Goal: Task Accomplishment & Management: Use online tool/utility

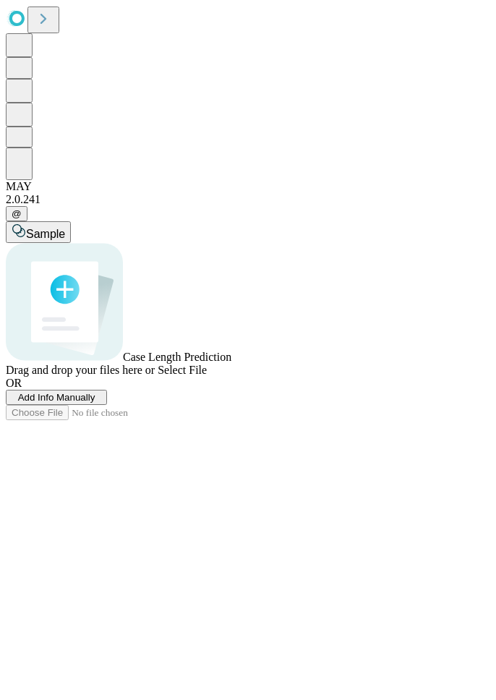
click at [95, 403] on span "Add Info Manually" at bounding box center [56, 397] width 77 height 11
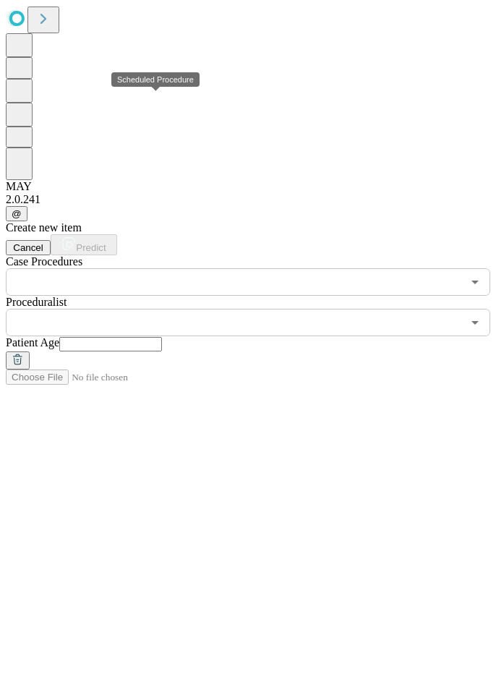
click at [157, 268] on input "text" at bounding box center [234, 281] width 456 height 27
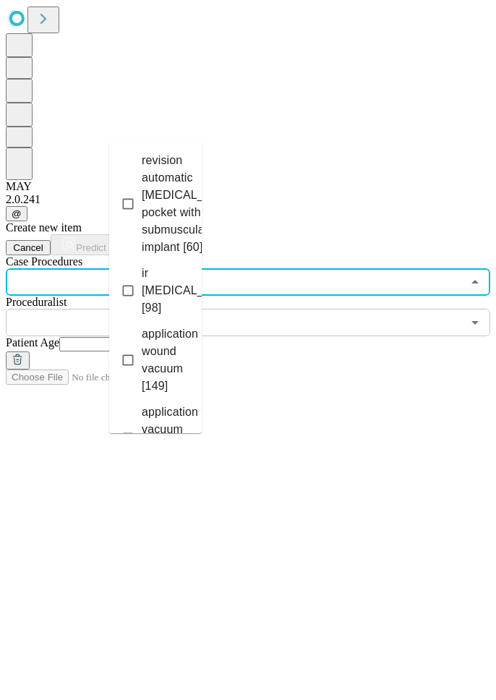
click at [325, 273] on icon "Close" at bounding box center [474, 281] width 17 height 17
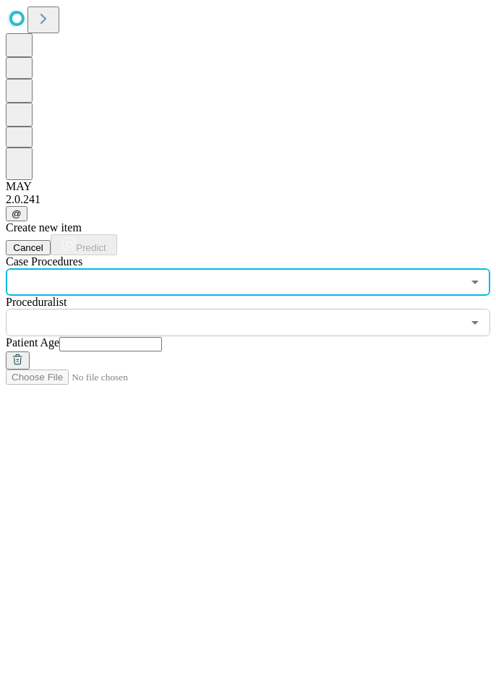
click at [325, 273] on icon "Open" at bounding box center [474, 281] width 17 height 17
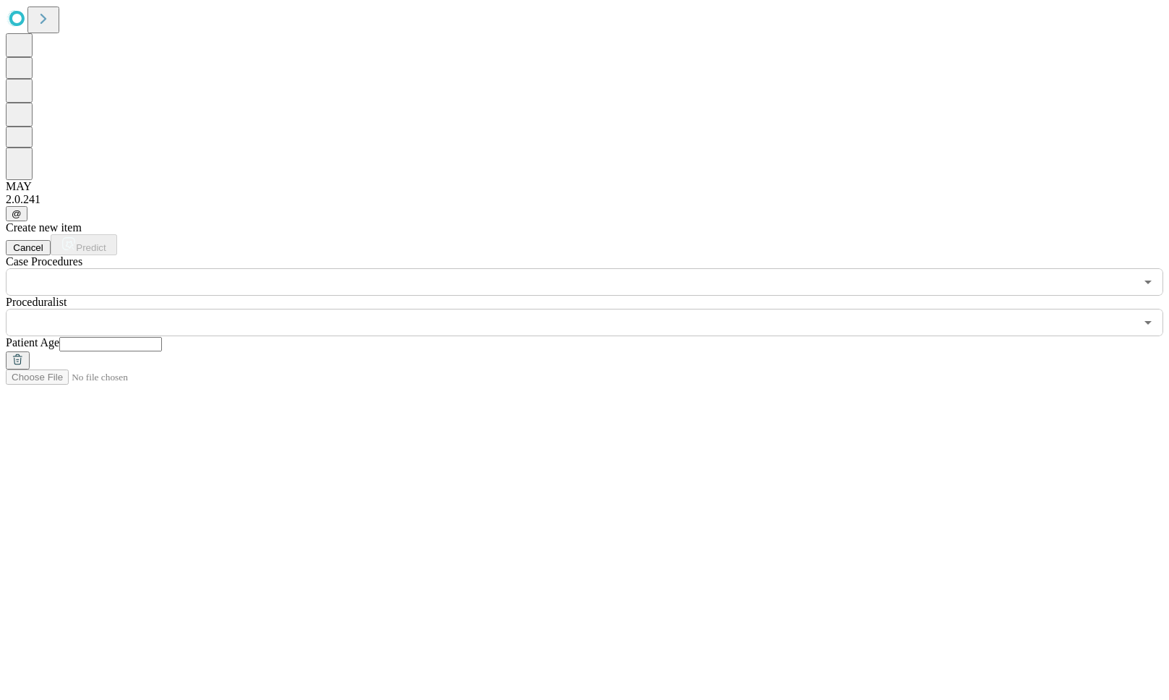
click at [325, 272] on button "Open" at bounding box center [1148, 282] width 20 height 20
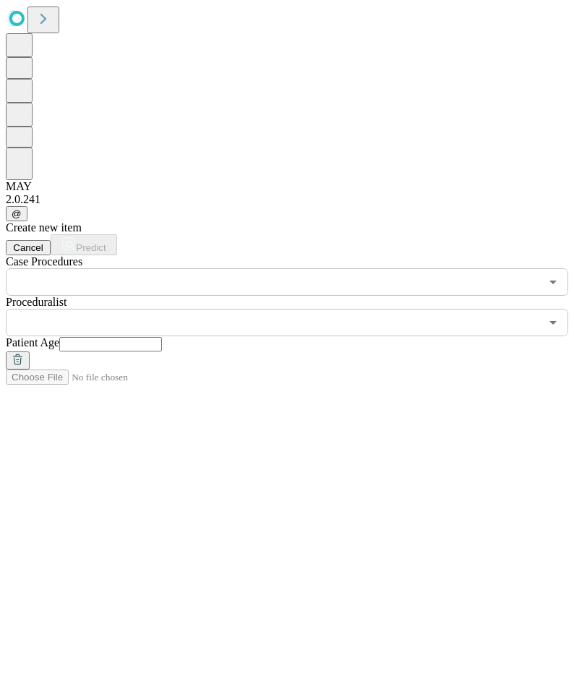
click at [179, 268] on input "text" at bounding box center [273, 281] width 534 height 27
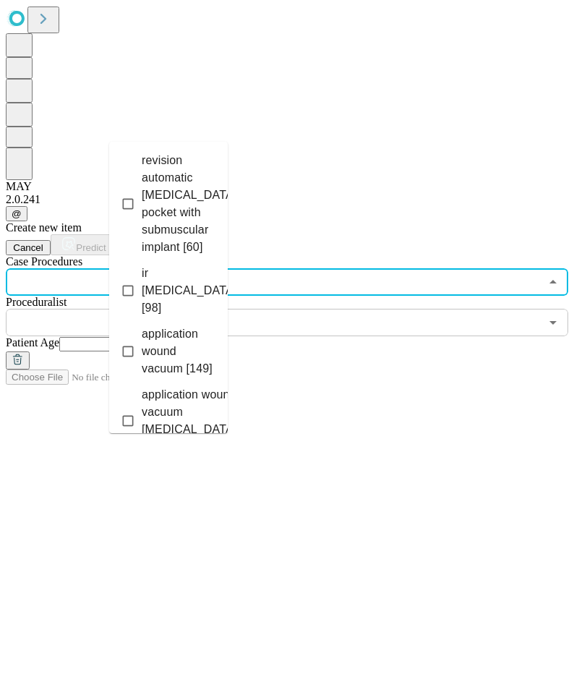
click at [176, 321] on li "application wound vacuum [149]" at bounding box center [168, 351] width 119 height 61
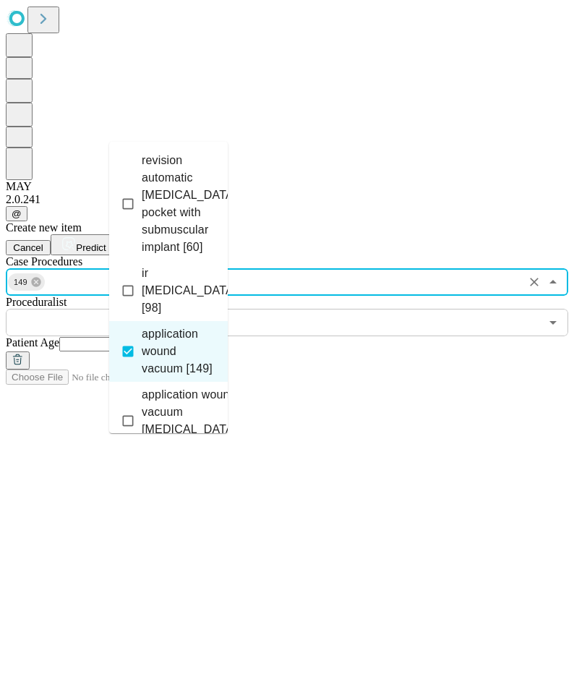
click at [266, 255] on div "Case Procedures 149 ​ Proceduralist ​ Patient Age" at bounding box center [287, 312] width 563 height 114
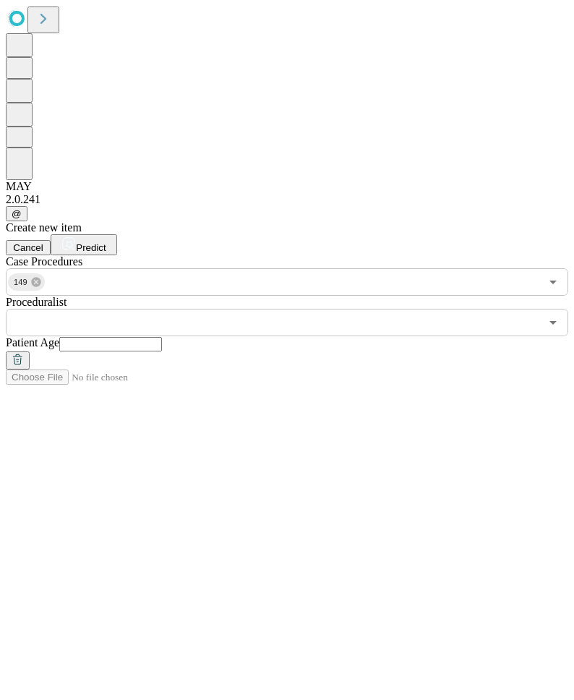
click at [276, 309] on input "text" at bounding box center [273, 322] width 534 height 27
click at [325, 221] on div "Create new item Cancel Predict Case Procedures 149 ​ Proceduralist ​ Patient Age" at bounding box center [287, 302] width 563 height 163
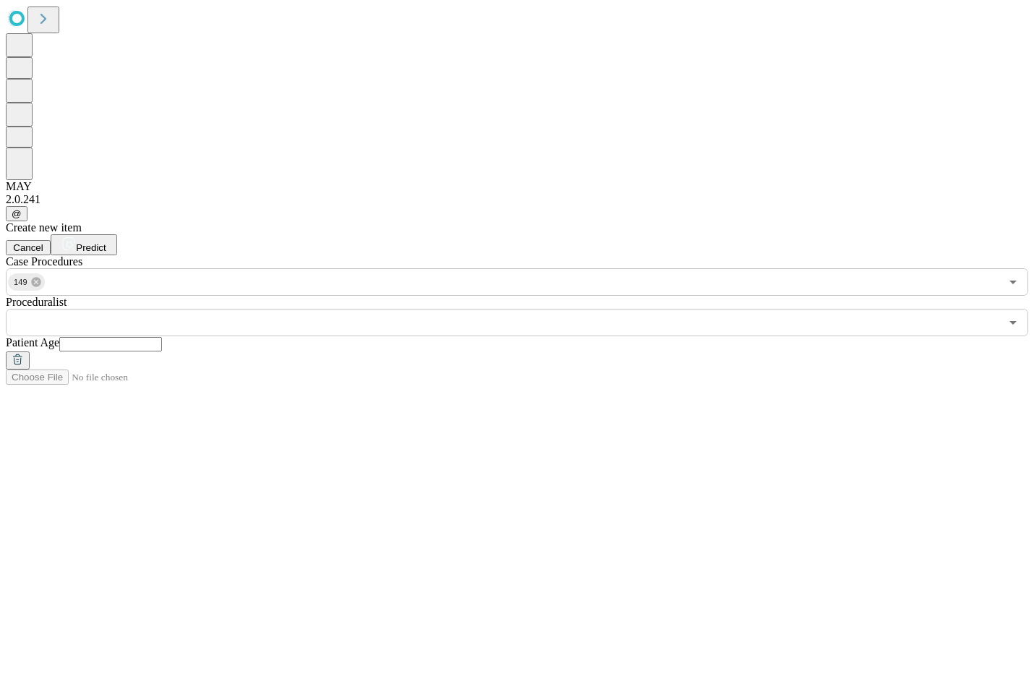
click at [325, 309] on div "​" at bounding box center [517, 322] width 1022 height 27
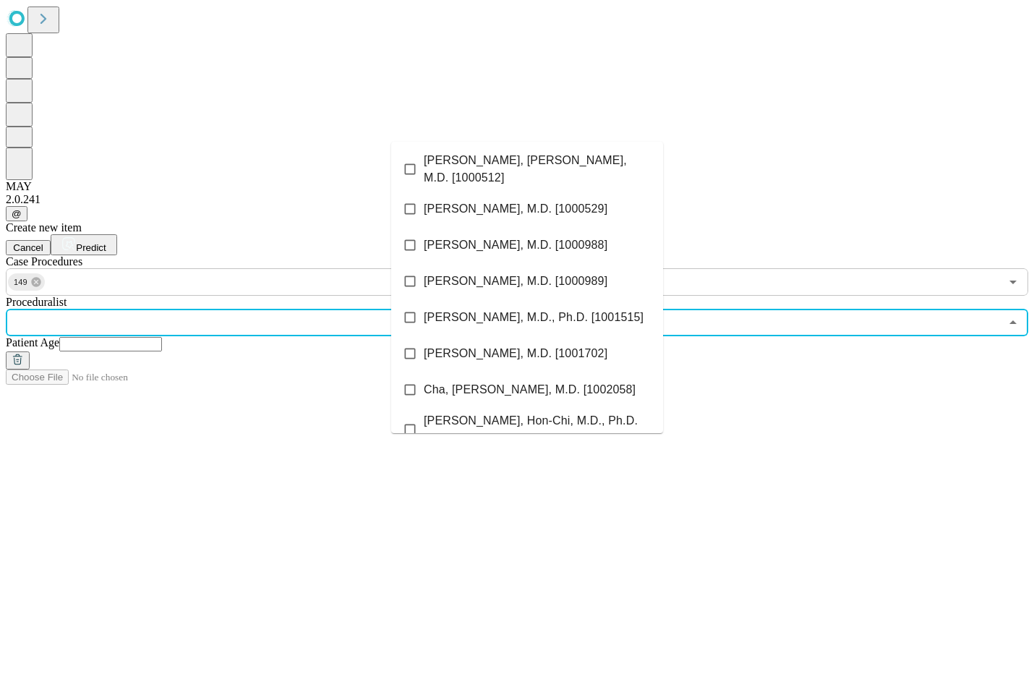
click at [325, 291] on li "[PERSON_NAME], M.D. [1000989]" at bounding box center [527, 281] width 272 height 36
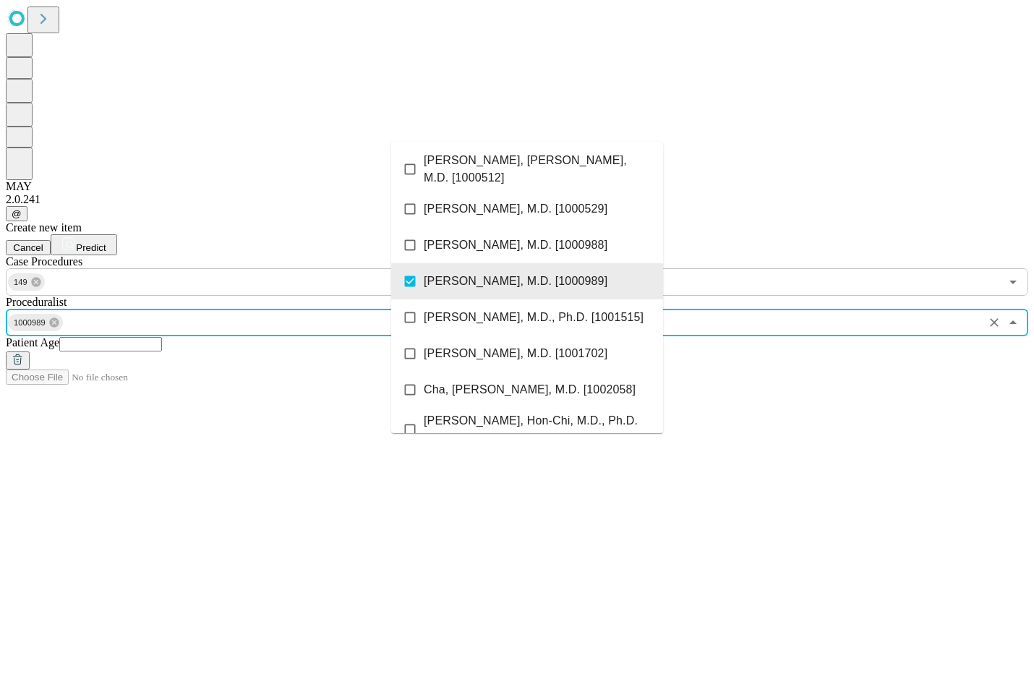
click at [325, 278] on div "Create new item Cancel Predict Case Procedures 149 ​ Proceduralist 1000989 ​ Pa…" at bounding box center [517, 295] width 1022 height 148
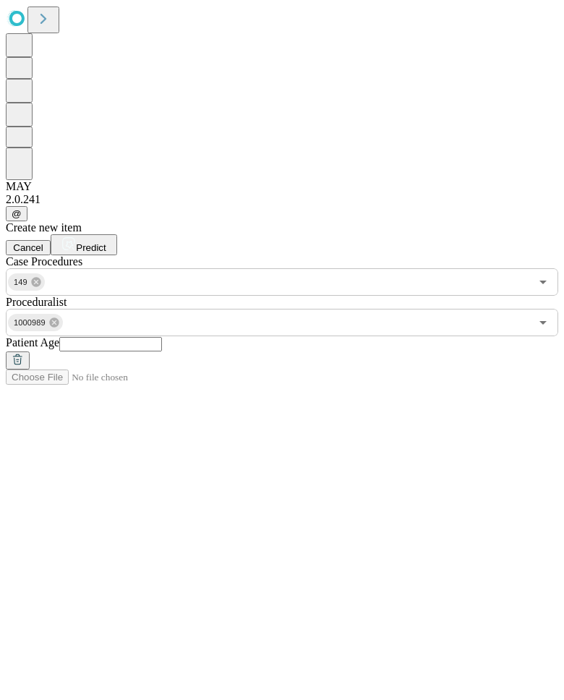
click at [211, 221] on div "Create new item Cancel Predict Case Procedures 149 ​ Proceduralist 1000989 ​ Pa…" at bounding box center [282, 295] width 552 height 148
click at [214, 362] on div "Create new item Cancel Predict Case Procedures 149 ​ Proceduralist 1000989 ​ Pa…" at bounding box center [282, 295] width 552 height 148
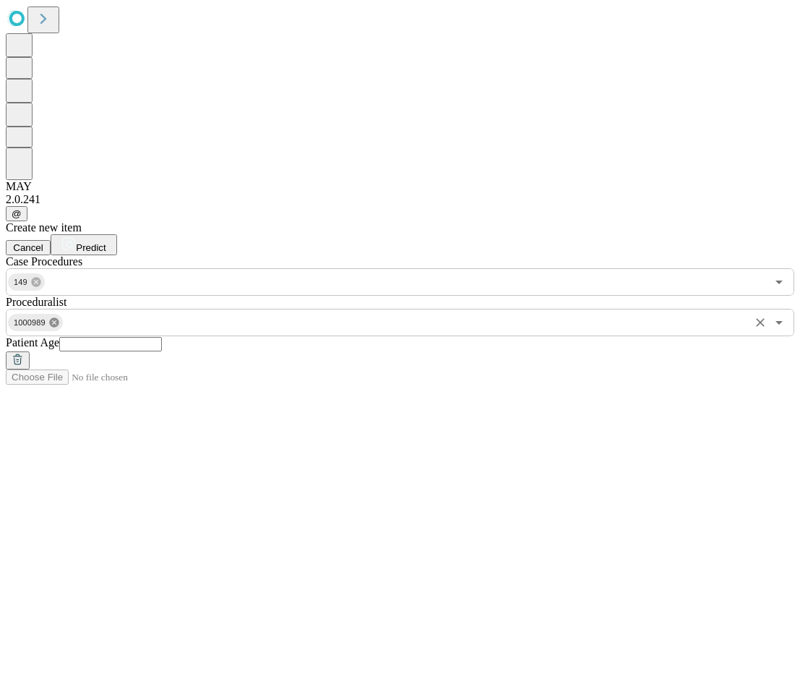
click at [60, 317] on icon at bounding box center [54, 323] width 12 height 12
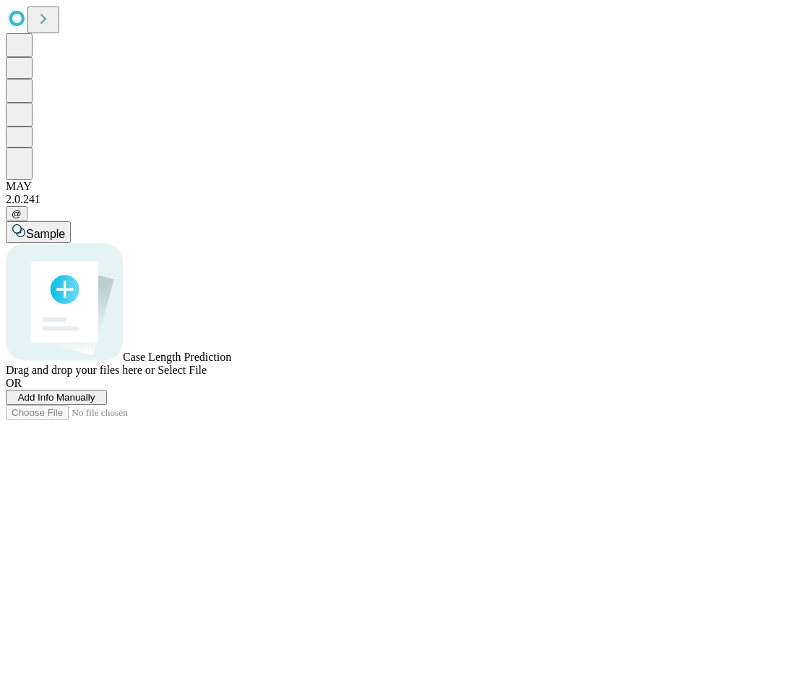
click at [107, 405] on button "Add Info Manually" at bounding box center [56, 397] width 101 height 15
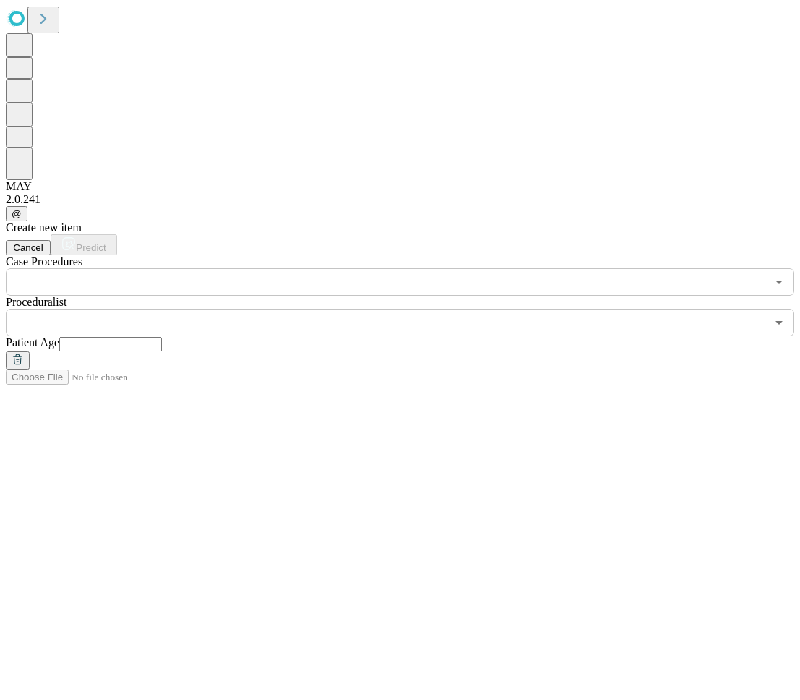
click at [247, 268] on input "text" at bounding box center [386, 281] width 761 height 27
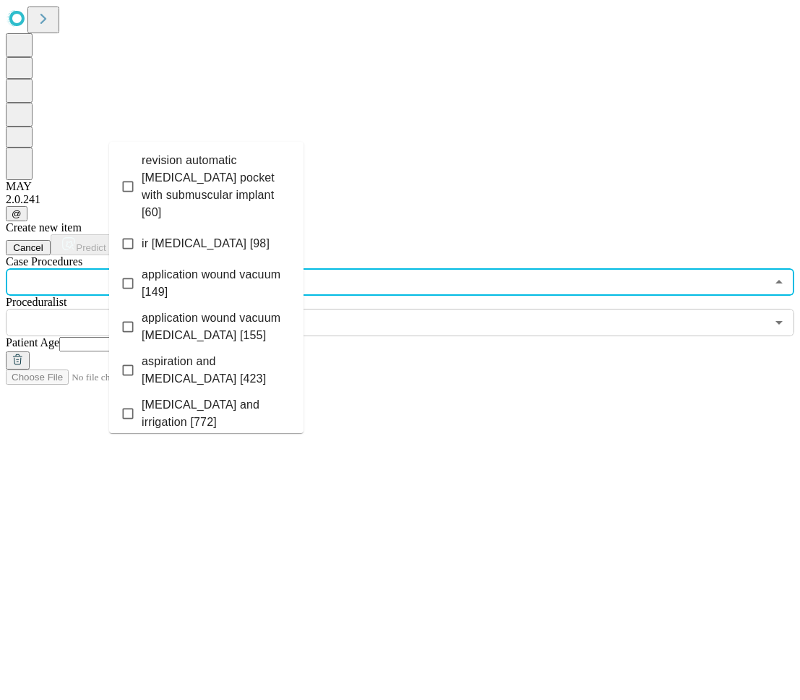
click at [229, 266] on span "application wound vacuum [149]" at bounding box center [217, 283] width 150 height 35
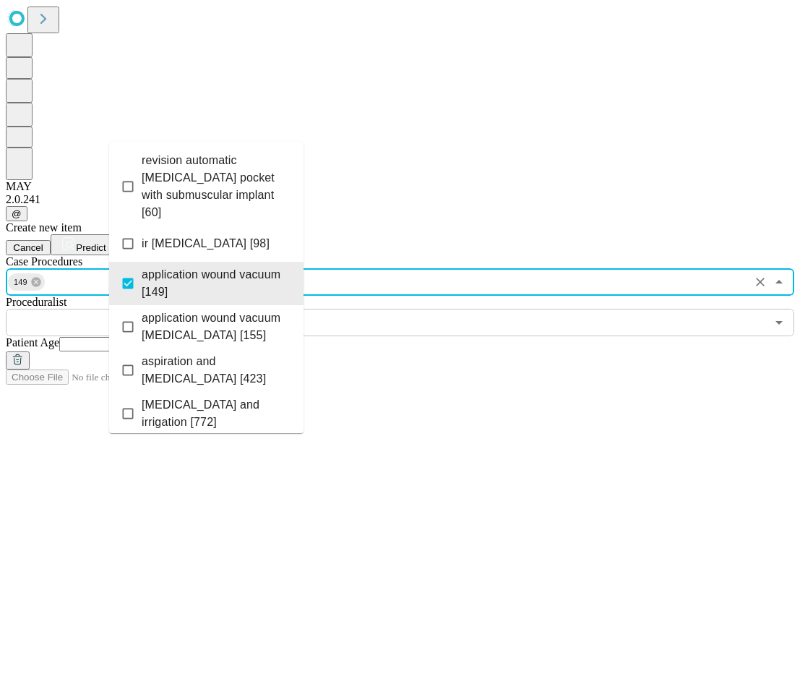
click at [401, 309] on input "text" at bounding box center [386, 322] width 761 height 27
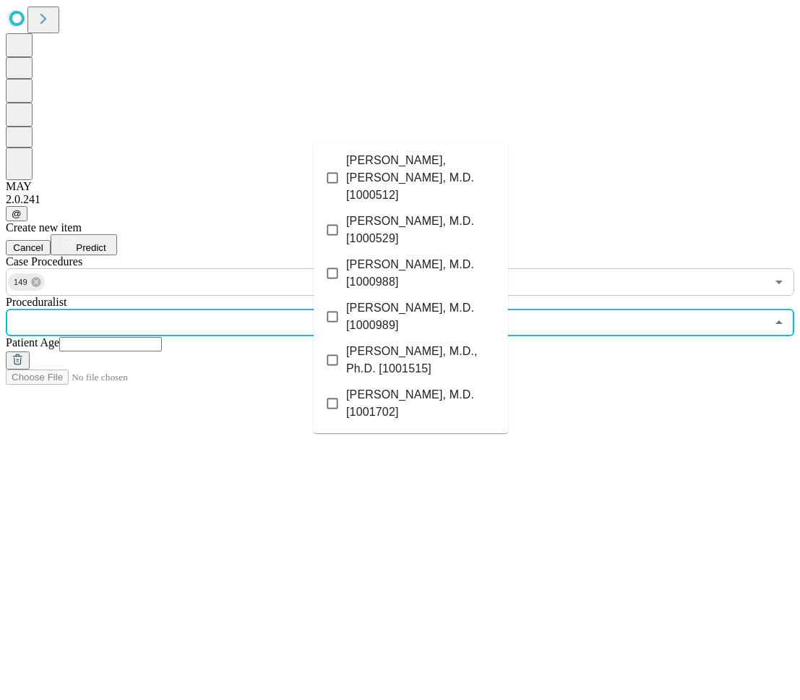
click at [415, 256] on span "[PERSON_NAME], M.D. [1000988]" at bounding box center [421, 273] width 150 height 35
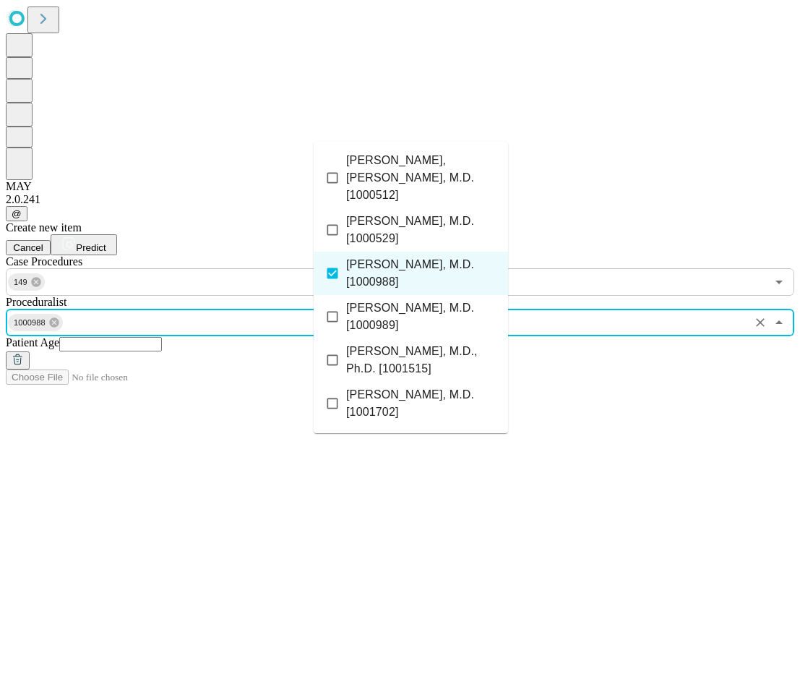
click at [162, 337] on input "text" at bounding box center [110, 344] width 103 height 14
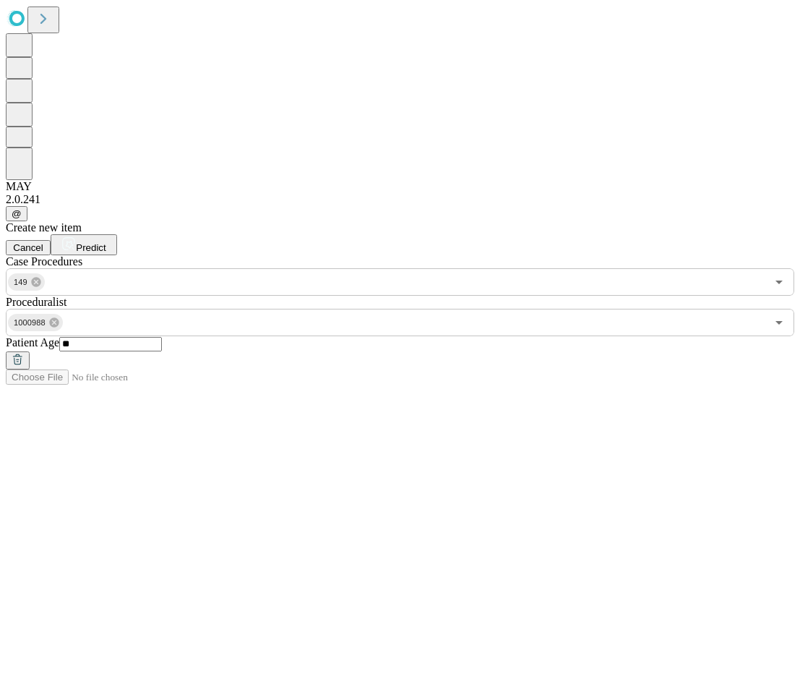
type input "**"
click at [117, 234] on button "Predict" at bounding box center [84, 244] width 67 height 21
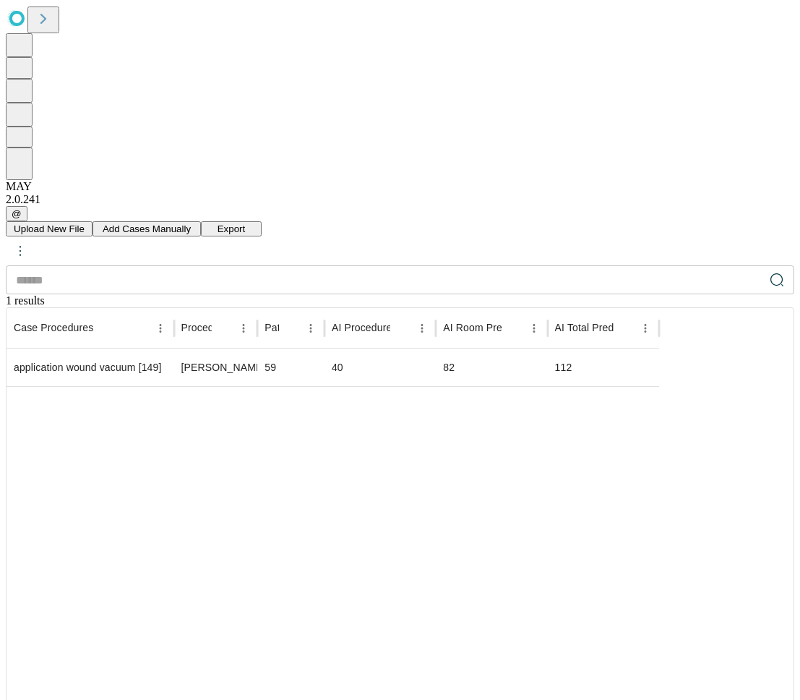
click at [191, 223] on span "Add Cases Manually" at bounding box center [147, 228] width 88 height 11
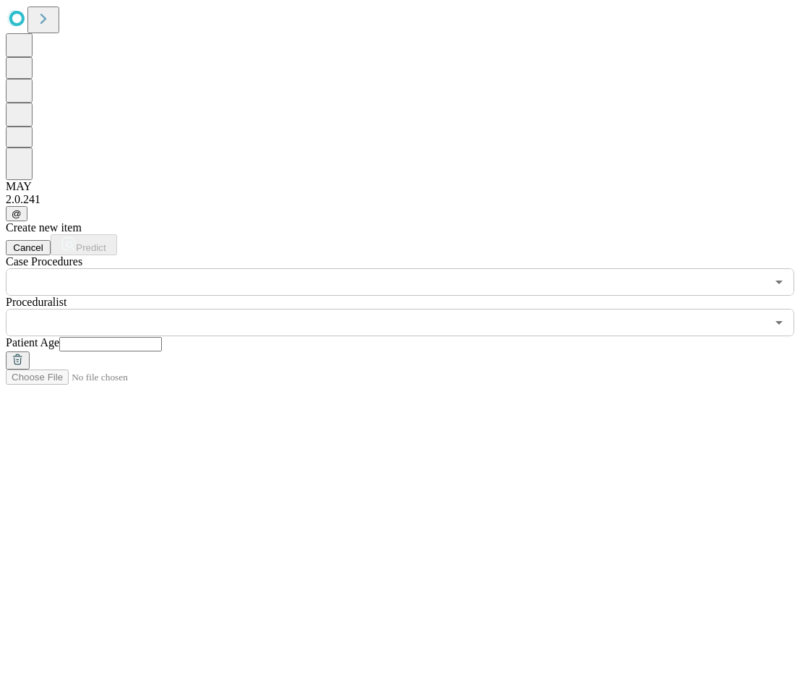
click at [245, 255] on div "Case Procedures ​" at bounding box center [400, 275] width 789 height 40
click at [248, 255] on div "Case Procedures ​" at bounding box center [400, 275] width 789 height 40
click at [260, 268] on input "text" at bounding box center [386, 281] width 761 height 27
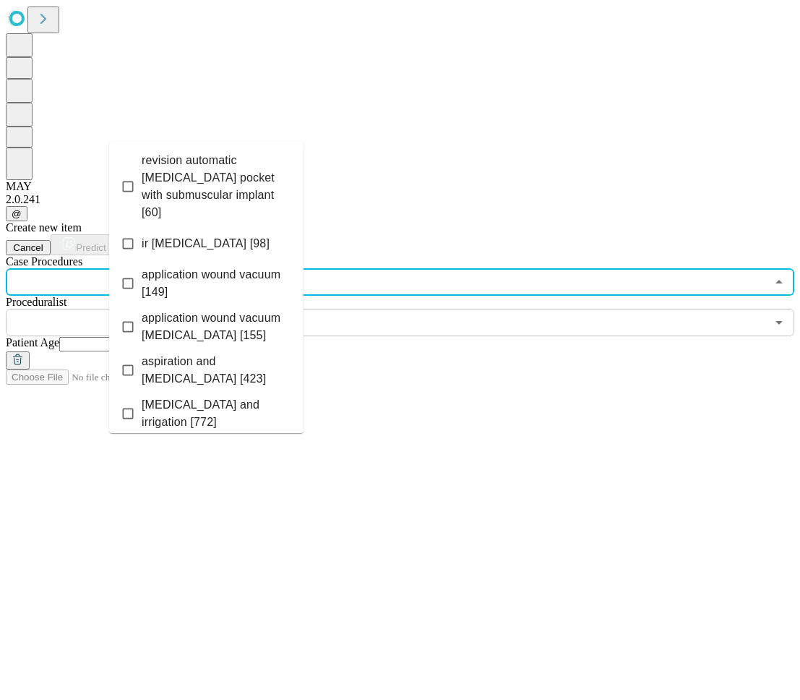
click at [677, 370] on div "Create new item Cancel Predict Case Procedures ​ Proceduralist ​ Patient Age" at bounding box center [400, 295] width 789 height 148
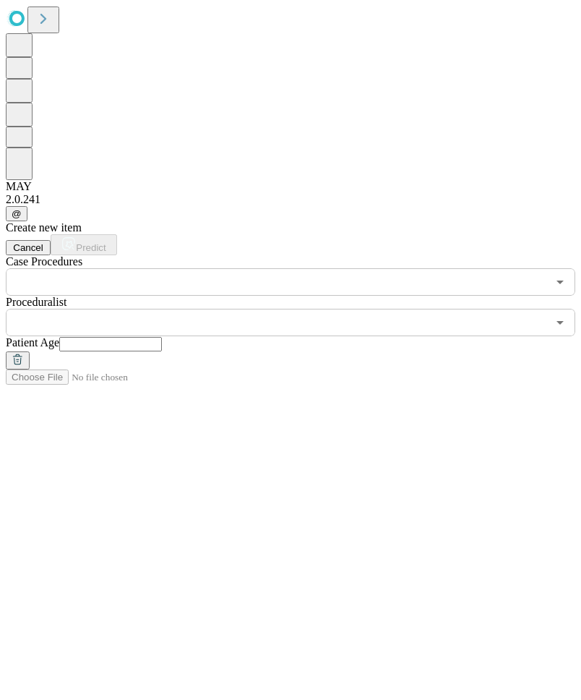
click at [286, 296] on div "Proceduralist ​" at bounding box center [291, 316] width 570 height 40
click at [287, 309] on input "text" at bounding box center [277, 322] width 542 height 27
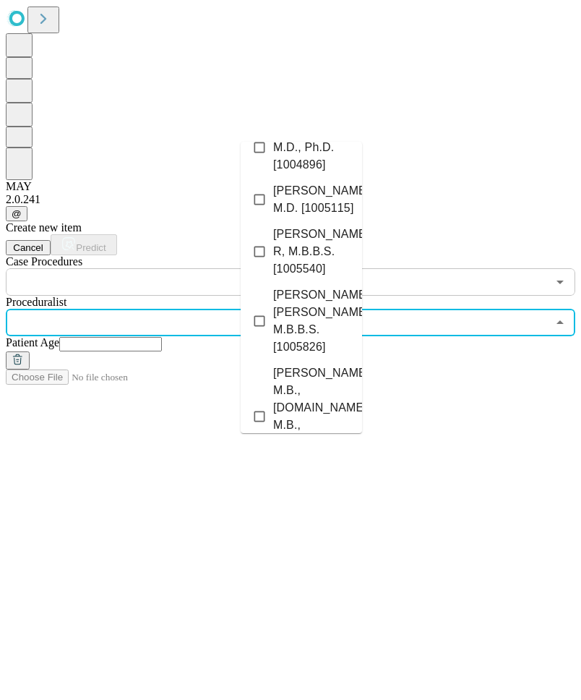
scroll to position [744, 0]
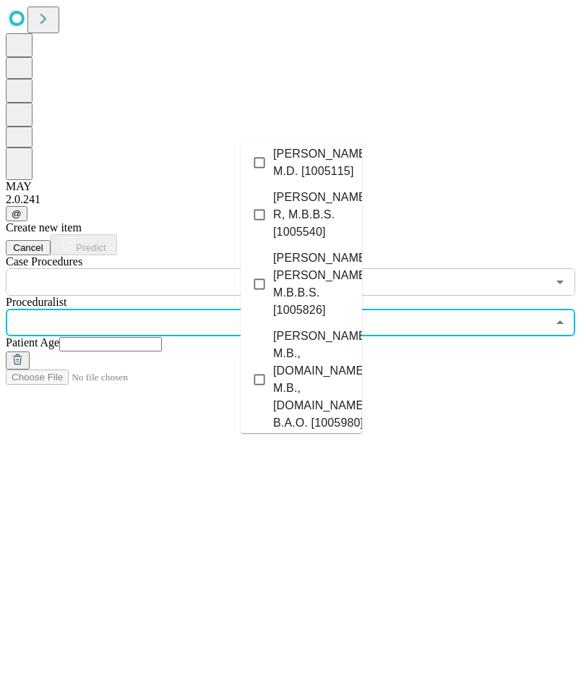
click at [402, 262] on div "Create new item Cancel Predict Case Procedures ​ Proceduralist 1677224 ​ Patien…" at bounding box center [291, 295] width 570 height 148
